Goal: Task Accomplishment & Management: Manage account settings

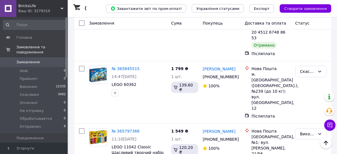
scroll to position [718, 0]
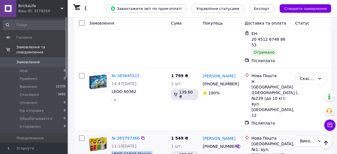
drag, startPoint x: 157, startPoint y: 76, endPoint x: 109, endPoint y: 71, distance: 48.1
click at [109, 133] on div "№ 365797366 11:10, 09.10.2025 LEGO 11042 Classic Щасливий творчий набір [[11042…" at bounding box center [139, 153] width 60 height 41
copy span "LEGO 11042 Classic Щасливий творчий набір [[11042]]"
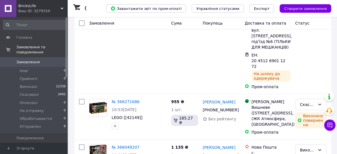
scroll to position [102, 0]
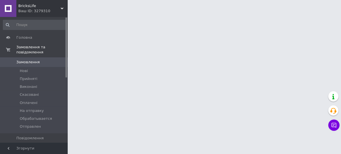
click at [110, 14] on html "BricksLife Ваш ID: 3279310 Сайт BricksLife Кабінет покупця Перевірити стан сист…" at bounding box center [170, 7] width 341 height 14
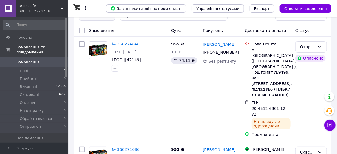
scroll to position [25, 0]
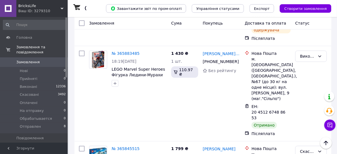
scroll to position [641, 0]
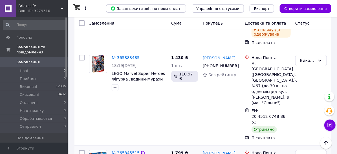
drag, startPoint x: 138, startPoint y: 104, endPoint x: 112, endPoint y: 103, distance: 26.0
drag, startPoint x: 118, startPoint y: 103, endPoint x: 226, endPoint y: 52, distance: 119.5
click at [226, 52] on div "Антон Антон +380 67 618 11 55 Без рейтингу" at bounding box center [222, 97] width 42 height 90
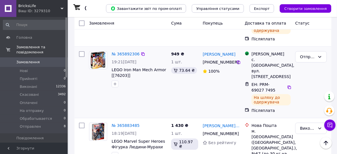
scroll to position [564, 0]
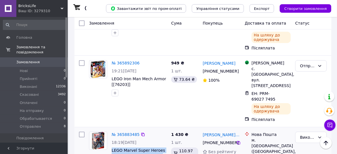
drag, startPoint x: 162, startPoint y: 103, endPoint x: 111, endPoint y: 98, distance: 51.5
click at [111, 129] on div "№ 365883485 18:19, 09.10.2025 LEGO Marvel Super Herоеs Фігурка Людини-Мурахи 76…" at bounding box center [139, 149] width 60 height 41
copy span "LEGO Marvel Super Herоеs Фігурка Людини-Мурахи"
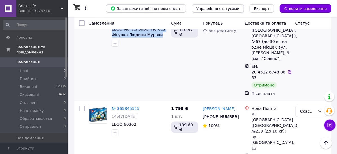
scroll to position [692, 0]
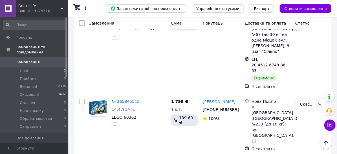
drag, startPoint x: 116, startPoint y: 75, endPoint x: 138, endPoint y: 76, distance: 22.0
copy link "365797366"
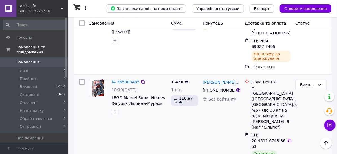
scroll to position [564, 0]
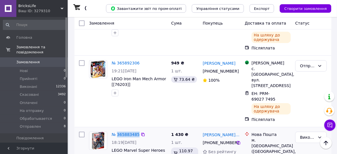
drag, startPoint x: 117, startPoint y: 76, endPoint x: 138, endPoint y: 75, distance: 20.4
click at [138, 129] on div "№ 365883485 18:19, 09.10.2025 LEGO Marvel Super Herоеs Фігурка Людини-Мурахи 76…" at bounding box center [139, 149] width 60 height 41
copy link "365883485"
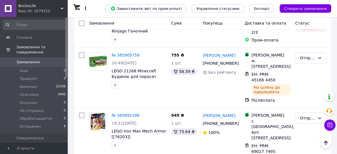
scroll to position [487, 0]
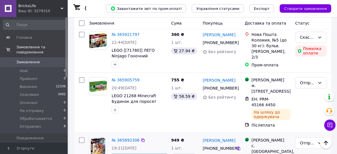
drag, startPoint x: 135, startPoint y: 115, endPoint x: 111, endPoint y: 109, distance: 24.0
copy span "LEGO Iron Man Mech Armor [[76203]]"
drag, startPoint x: 116, startPoint y: 86, endPoint x: 140, endPoint y: 89, distance: 23.6
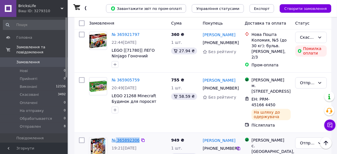
copy div "365892306"
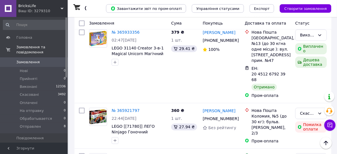
scroll to position [410, 0]
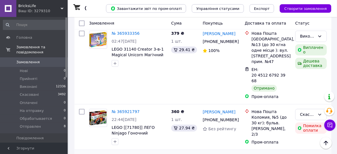
drag, startPoint x: 162, startPoint y: 119, endPoint x: 112, endPoint y: 113, distance: 50.9
copy span "LEGO 21268 Minecraft Будинок для поросят 21268"
drag, startPoint x: 117, startPoint y: 92, endPoint x: 142, endPoint y: 91, distance: 24.9
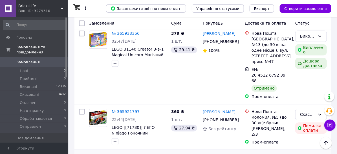
copy div "365905759"
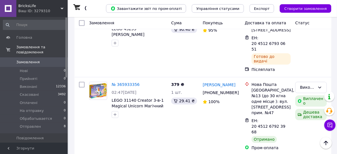
scroll to position [333, 0]
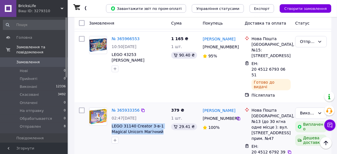
drag, startPoint x: 164, startPoint y: 83, endPoint x: 110, endPoint y: 77, distance: 54.0
click at [110, 105] on div "№ 365933356 02:47, 10.10.2025 LEGO 31140 Creator 3-в-1 Magical Unicorn Магічний…" at bounding box center [139, 125] width 60 height 41
copy span "LEGO 31140 Creator 3-в-1 Magical Unicorn Магічний"
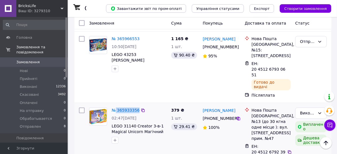
drag, startPoint x: 116, startPoint y: 57, endPoint x: 136, endPoint y: 56, distance: 20.3
click at [136, 103] on div "№ 365933356 02:47, 10.10.2025 LEGO 31140 Creator 3-в-1 Magical Unicorn Магічний…" at bounding box center [202, 142] width 257 height 78
copy link "365933356"
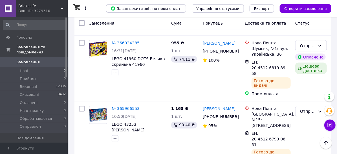
scroll to position [256, 0]
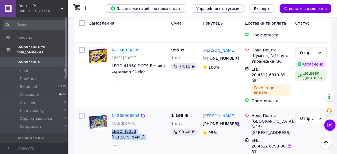
drag, startPoint x: 167, startPoint y: 101, endPoint x: 111, endPoint y: 94, distance: 56.0
click at [111, 111] on div "№ 365966553 10:50, 10.10.2025 LEGO 43253 Disney Princess Новорічний Адвент Кале…" at bounding box center [139, 131] width 60 height 41
copy span "LEGO 43253 Disney Princess Новорічний Адвент Календар"
drag, startPoint x: 117, startPoint y: 73, endPoint x: 146, endPoint y: 74, distance: 29.7
click at [146, 111] on div "№ 365966553 10:50, 10.10.2025 LEGO 43253 Disney Princess Новорічний Адвент Кале…" at bounding box center [139, 131] width 60 height 41
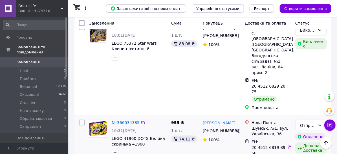
scroll to position [179, 0]
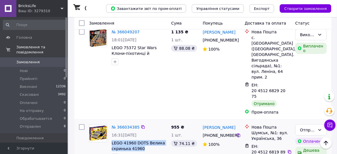
drag, startPoint x: 145, startPoint y: 121, endPoint x: 110, endPoint y: 116, distance: 35.9
click at [110, 122] on div "№ 366034385 16:31, 10.10.2025 LEGO 41960 DOTS Велика скринька 41960" at bounding box center [139, 142] width 60 height 41
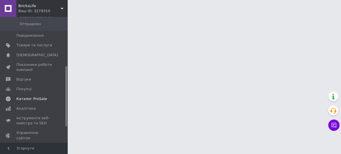
click at [41, 96] on span "Каталог ProSale" at bounding box center [31, 98] width 30 height 5
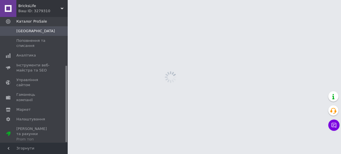
scroll to position [80, 0]
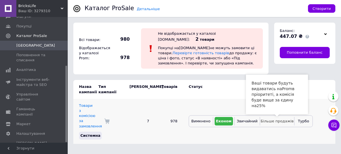
click at [275, 119] on span "Більше продажів" at bounding box center [277, 121] width 33 height 4
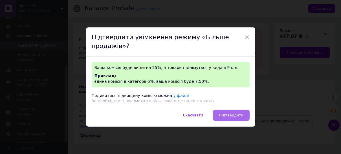
click at [235, 113] on span "Підтвердити" at bounding box center [231, 115] width 25 height 4
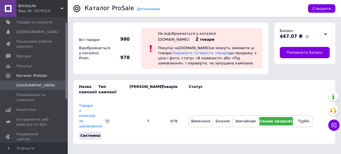
scroll to position [0, 0]
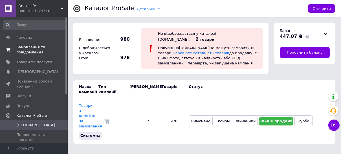
click at [34, 46] on span "Замовлення та повідомлення" at bounding box center [34, 50] width 36 height 10
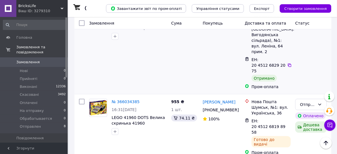
scroll to position [205, 0]
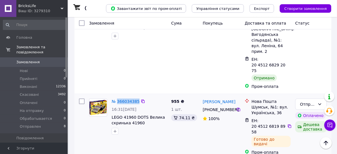
drag, startPoint x: 117, startPoint y: 69, endPoint x: 137, endPoint y: 69, distance: 20.9
click at [137, 96] on div "№ 366034385 16:31, 10.10.2025 LEGO 41960 DOTS Велика скринька 41960" at bounding box center [139, 116] width 60 height 41
copy link "366034385"
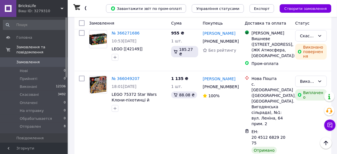
scroll to position [128, 0]
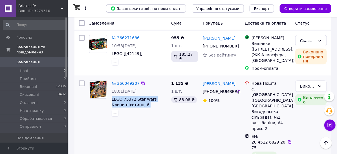
drag, startPoint x: 161, startPoint y: 101, endPoint x: 111, endPoint y: 94, distance: 51.0
click at [111, 94] on div "№ 366049207 18:01, 10.10.2025 LEGO 75372 Star Wars Клони-піхотинці й Бойовий др…" at bounding box center [139, 98] width 60 height 41
copy span "LEGO 75372 Star Wars Клони-піхотинці й Бойовий дроїд."
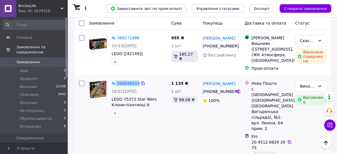
drag, startPoint x: 116, startPoint y: 73, endPoint x: 135, endPoint y: 73, distance: 19.5
click at [135, 78] on div "№ 366049207 18:01, 10.10.2025 LEGO 75372 Star Wars Клони-піхотинці й Бойовий др…" at bounding box center [139, 98] width 60 height 41
copy link "366049207"
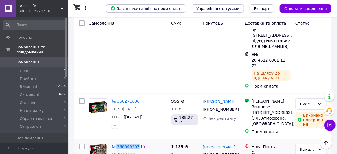
scroll to position [51, 0]
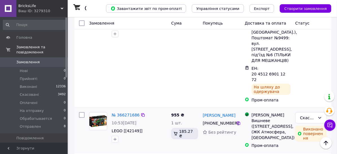
drag, startPoint x: 143, startPoint y: 117, endPoint x: 139, endPoint y: 116, distance: 3.8
click at [139, 116] on div "№ 366271686 10:53, 12.10.2025 LEGO [[42149]]" at bounding box center [139, 127] width 60 height 35
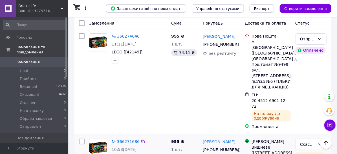
scroll to position [0, 0]
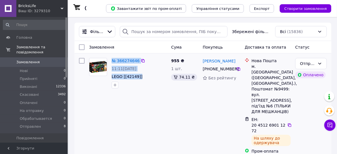
drag, startPoint x: 146, startPoint y: 73, endPoint x: 109, endPoint y: 74, distance: 36.7
click at [109, 74] on div "№ 366274646 11:11, 12.10.2025 LEGO [[42149]]" at bounding box center [128, 73] width 82 height 35
click at [139, 83] on div at bounding box center [139, 84] width 57 height 9
drag, startPoint x: 141, startPoint y: 77, endPoint x: 112, endPoint y: 78, distance: 29.4
click at [112, 78] on span "LEGO [[42149]]" at bounding box center [139, 77] width 55 height 6
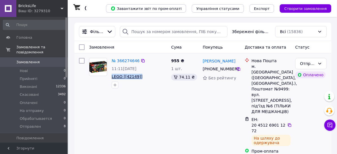
copy span "LEGO [[42149]]"
drag, startPoint x: 117, startPoint y: 56, endPoint x: 143, endPoint y: 58, distance: 25.8
click at [143, 58] on div "№ 366274646 11:11, 12.10.2025 LEGO [[42149]]" at bounding box center [139, 73] width 60 height 35
copy div "366274646"
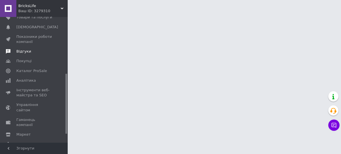
scroll to position [136, 0]
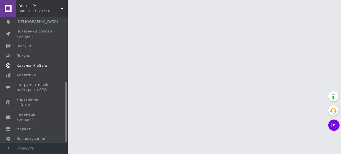
click at [44, 63] on span "Каталог ProSale" at bounding box center [34, 65] width 36 height 5
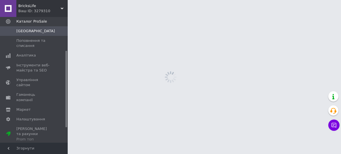
scroll to position [55, 0]
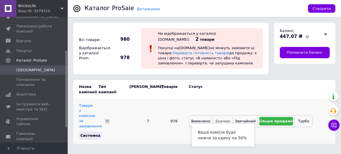
click at [224, 119] on span "Економ" at bounding box center [223, 121] width 14 height 4
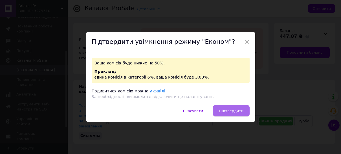
click at [228, 111] on span "Підтвердити" at bounding box center [231, 111] width 25 height 4
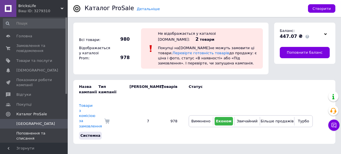
scroll to position [0, 0]
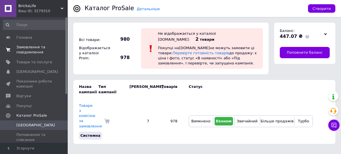
click at [33, 45] on span "Замовлення та повідомлення" at bounding box center [34, 50] width 36 height 10
